Goal: Task Accomplishment & Management: Manage account settings

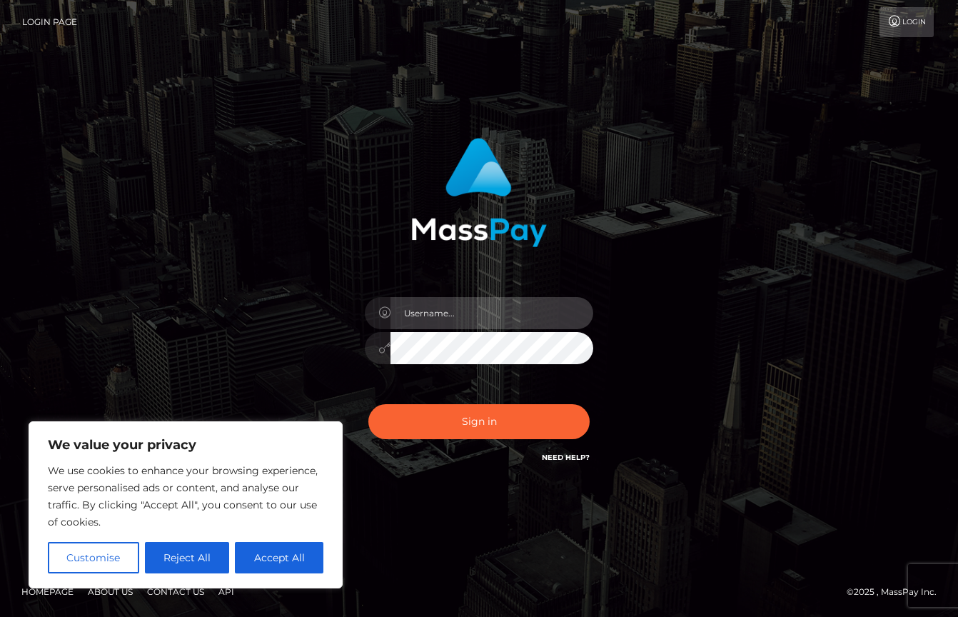
click at [418, 313] on input "text" at bounding box center [492, 313] width 203 height 32
type input "[EMAIL_ADDRESS][DOMAIN_NAME]"
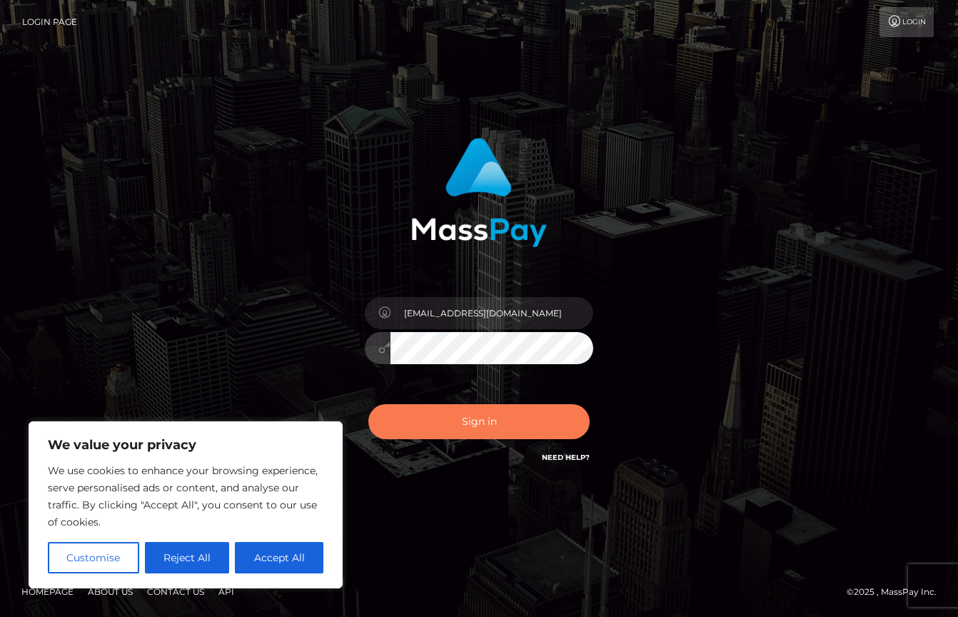
click at [483, 418] on button "Sign in" at bounding box center [478, 421] width 221 height 35
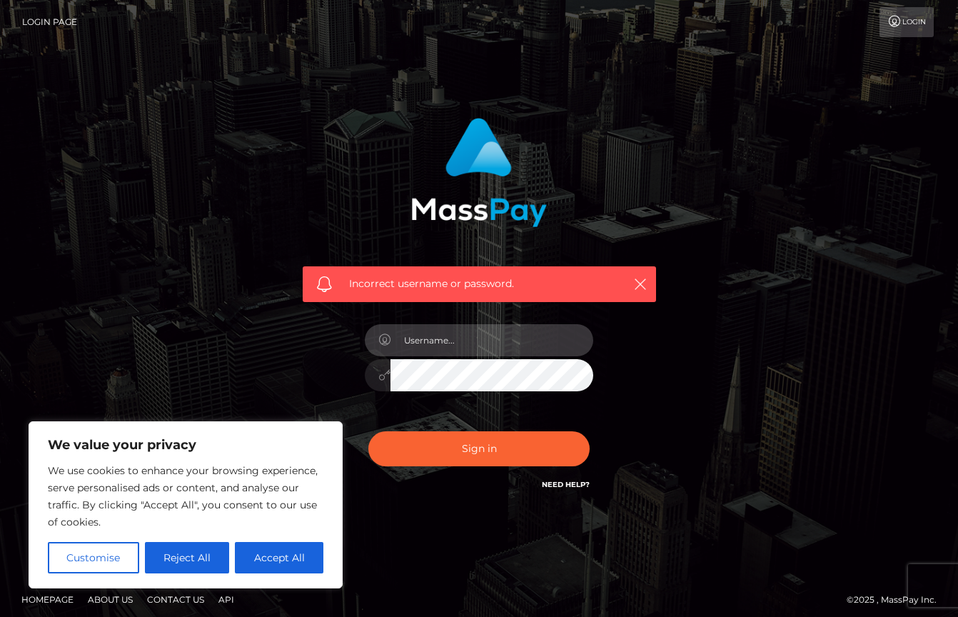
type input "[EMAIL_ADDRESS][DOMAIN_NAME]"
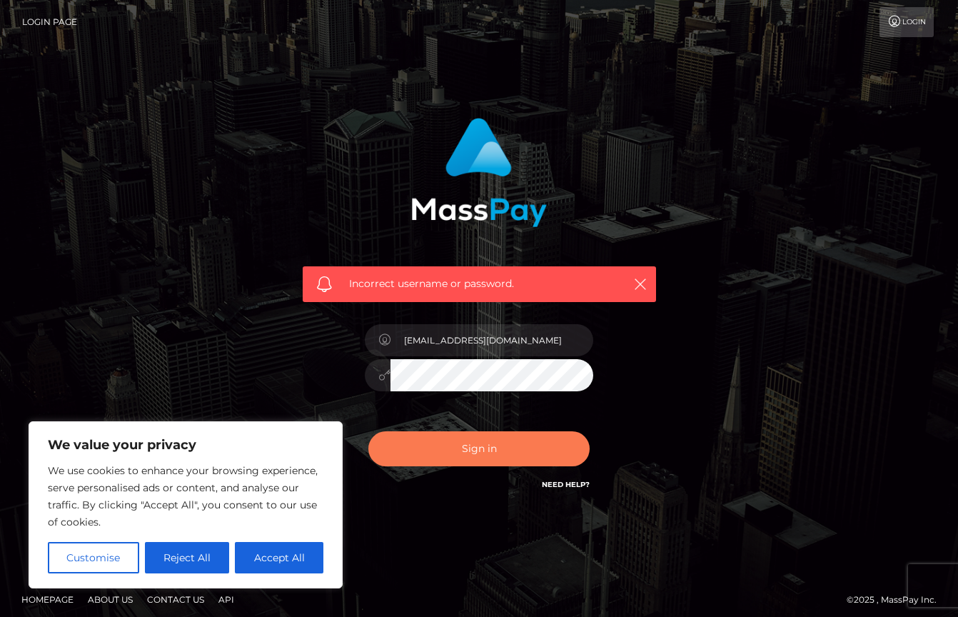
click at [483, 448] on button "Sign in" at bounding box center [478, 448] width 221 height 35
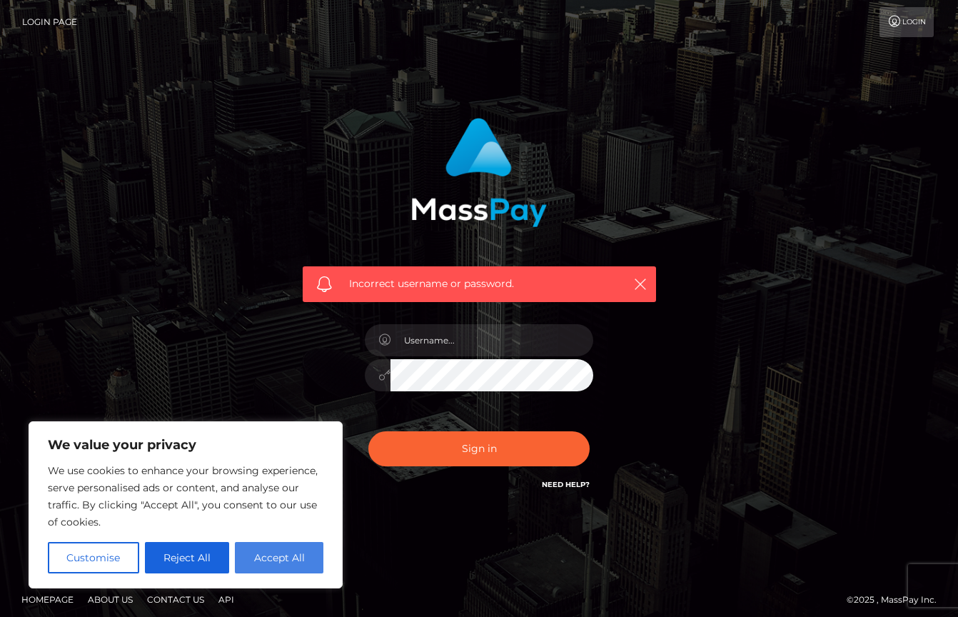
click at [278, 556] on button "Accept All" at bounding box center [279, 557] width 89 height 31
checkbox input "true"
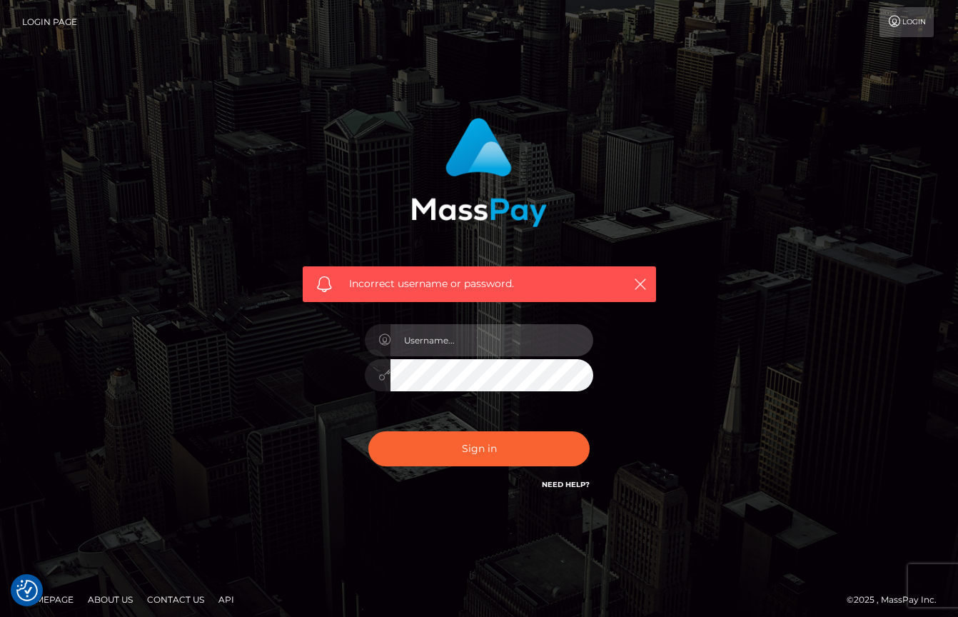
click at [408, 347] on input "text" at bounding box center [492, 340] width 203 height 32
type input "[EMAIL_ADDRESS][DOMAIN_NAME]"
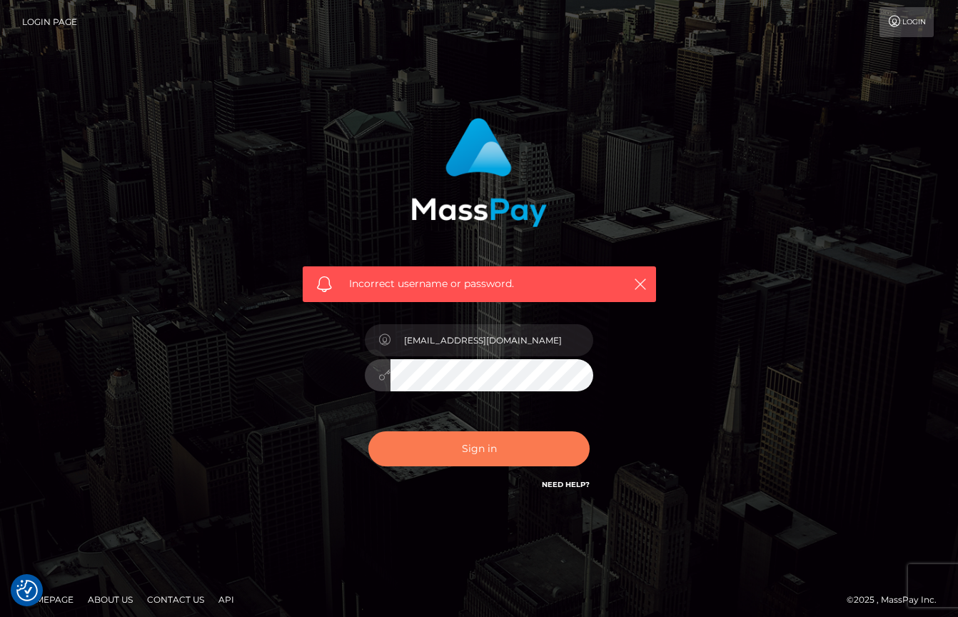
click at [468, 456] on button "Sign in" at bounding box center [478, 448] width 221 height 35
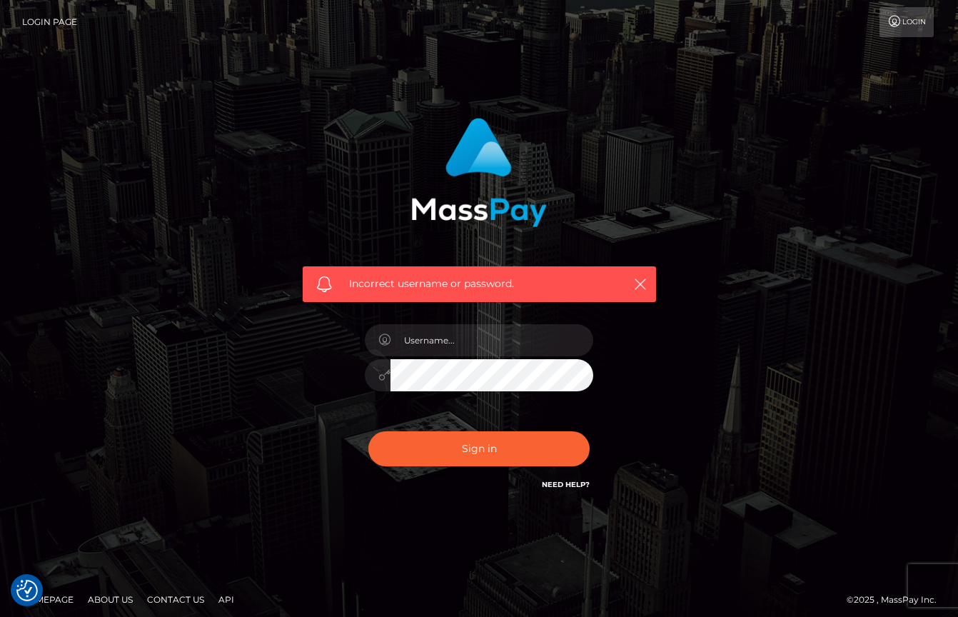
click at [54, 16] on link "Login Page" at bounding box center [49, 22] width 55 height 30
